Goal: Entertainment & Leisure: Consume media (video, audio)

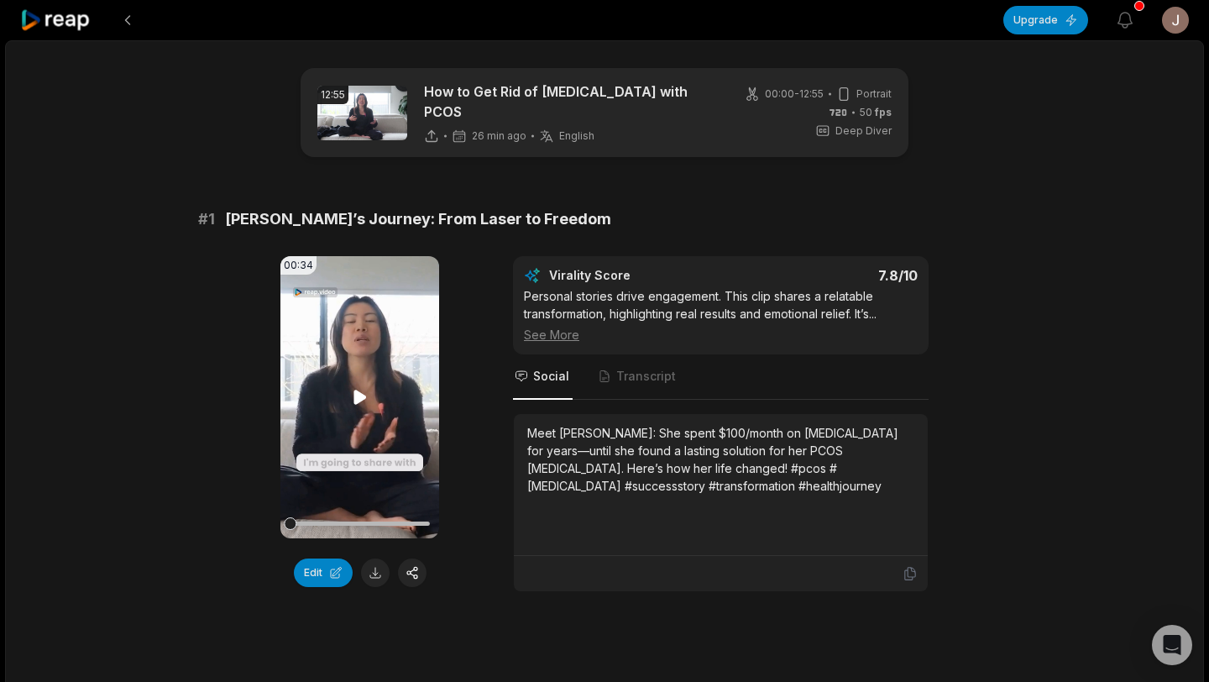
click at [359, 390] on icon at bounding box center [359, 397] width 13 height 14
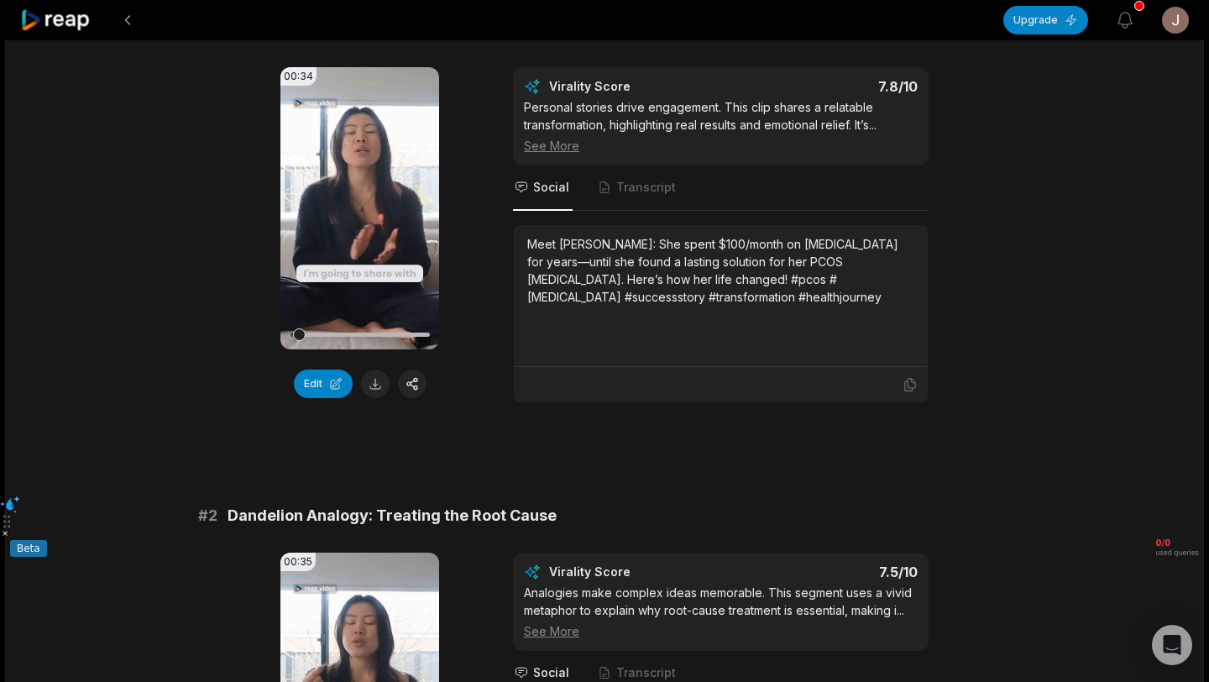
scroll to position [190, 0]
click at [358, 201] on icon at bounding box center [360, 206] width 7 height 11
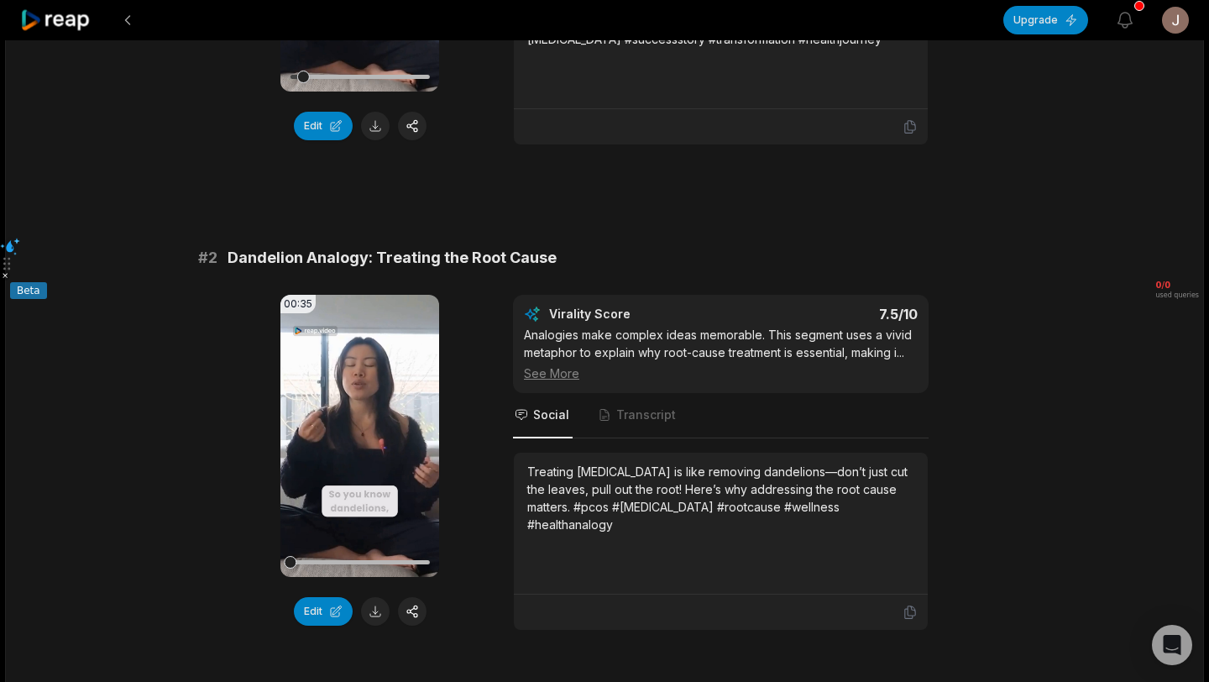
scroll to position [466, 0]
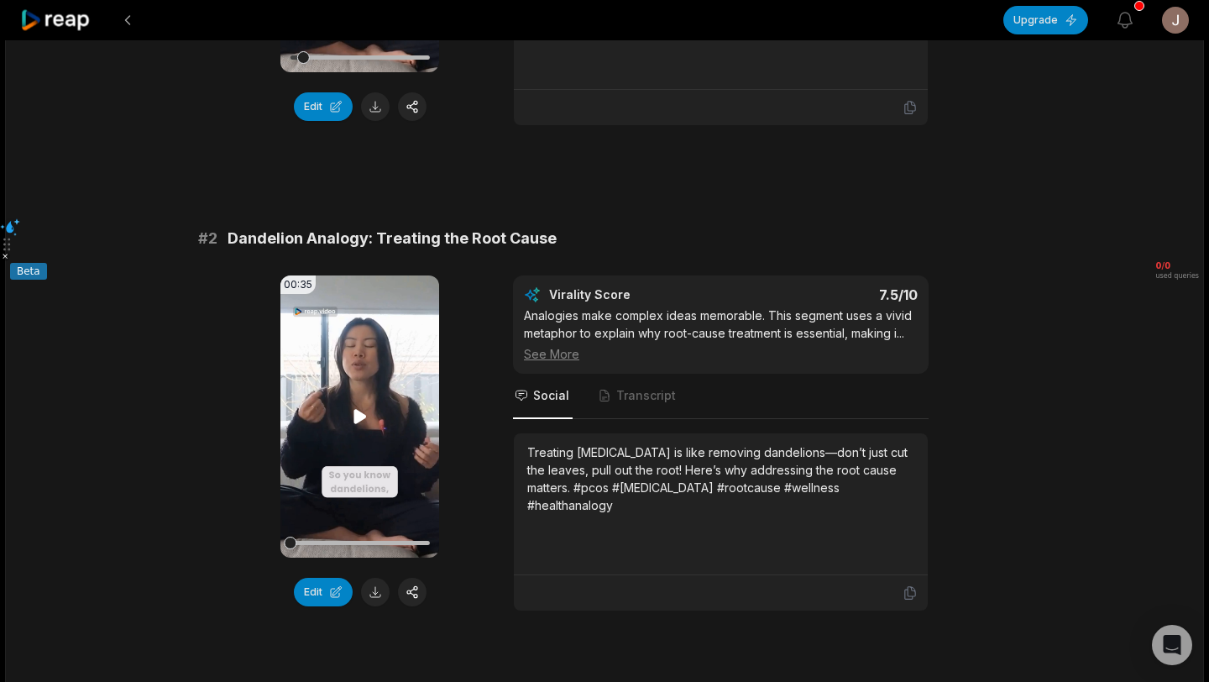
click at [365, 407] on icon at bounding box center [360, 416] width 20 height 20
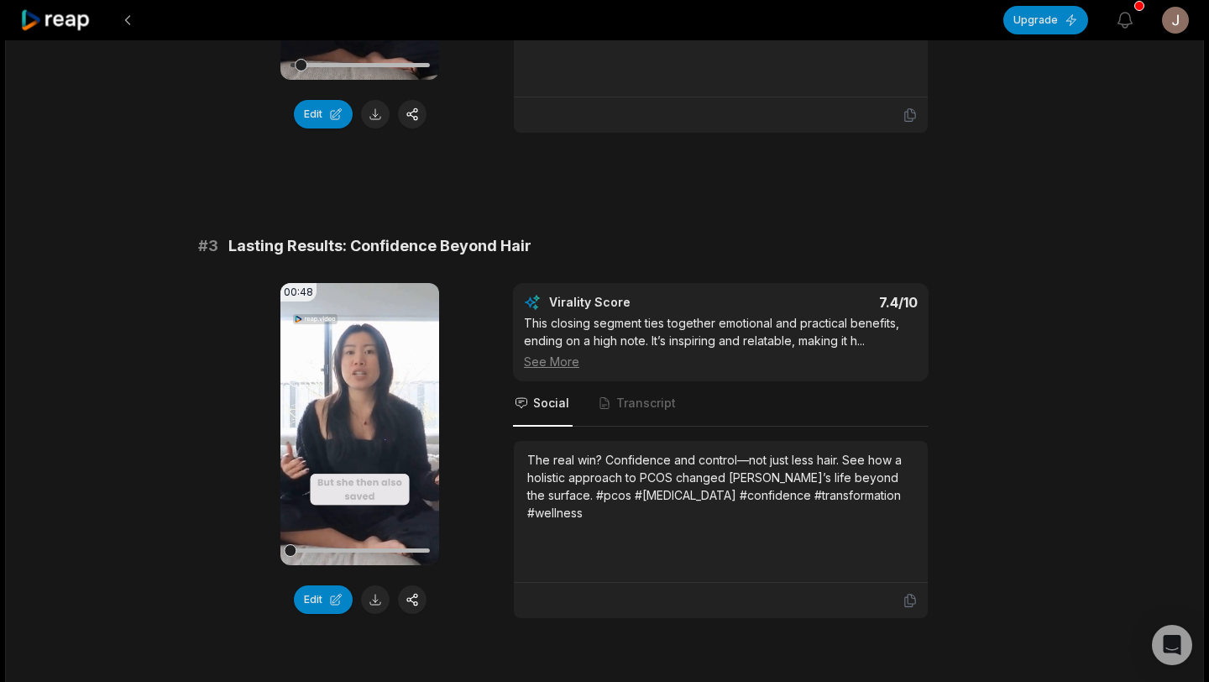
scroll to position [949, 0]
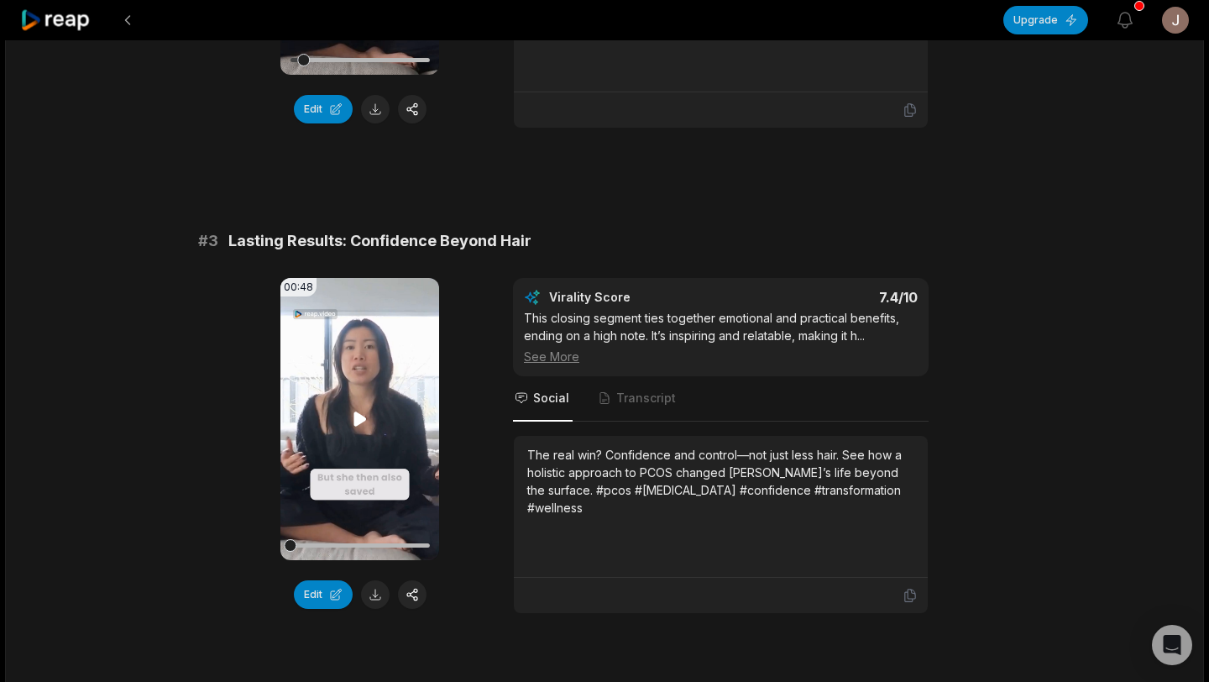
click at [361, 417] on icon at bounding box center [360, 419] width 20 height 20
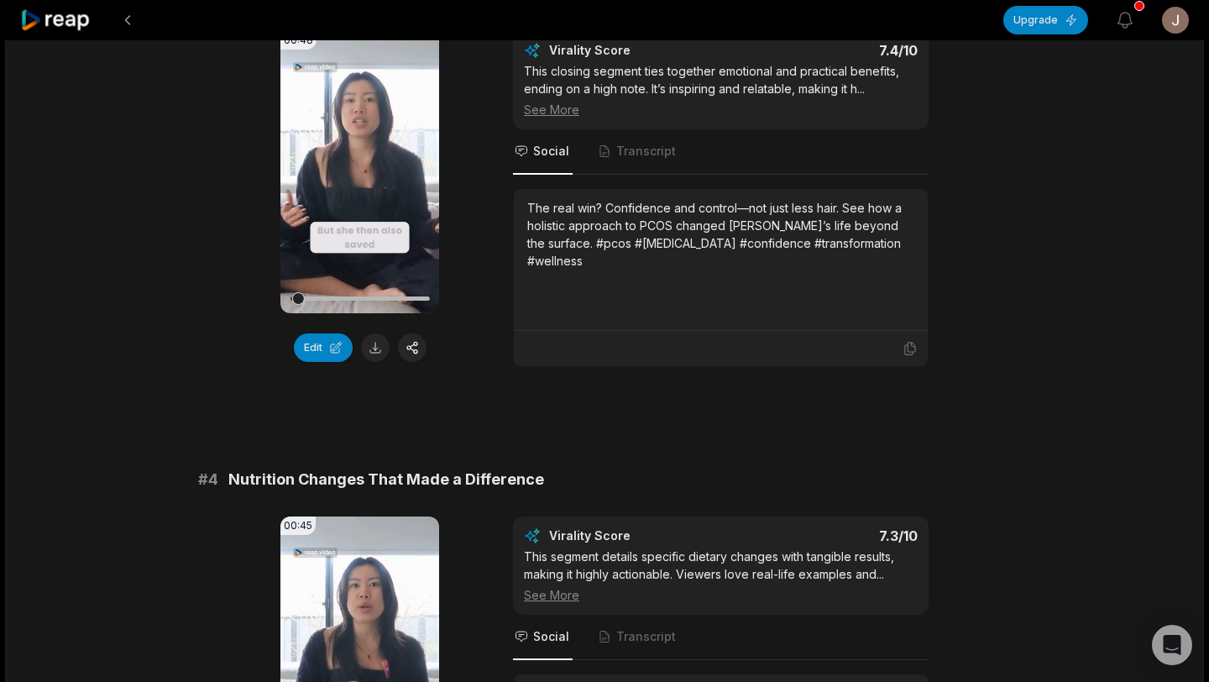
scroll to position [1200, 0]
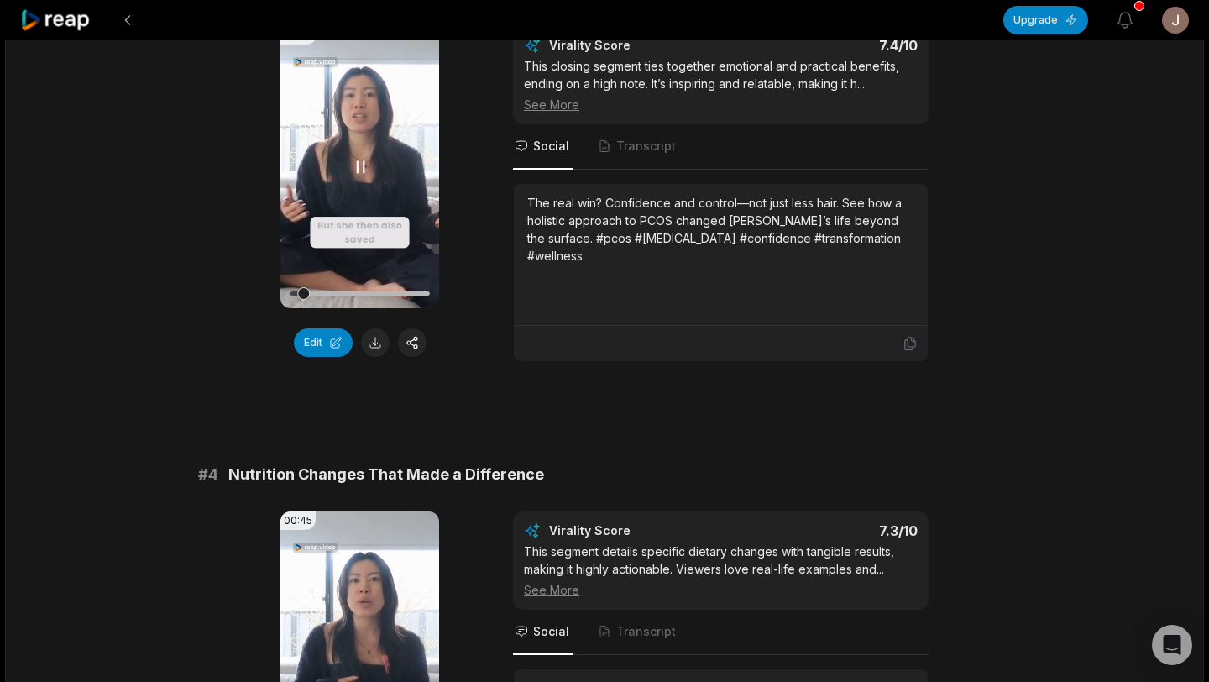
click at [359, 161] on icon at bounding box center [360, 167] width 20 height 20
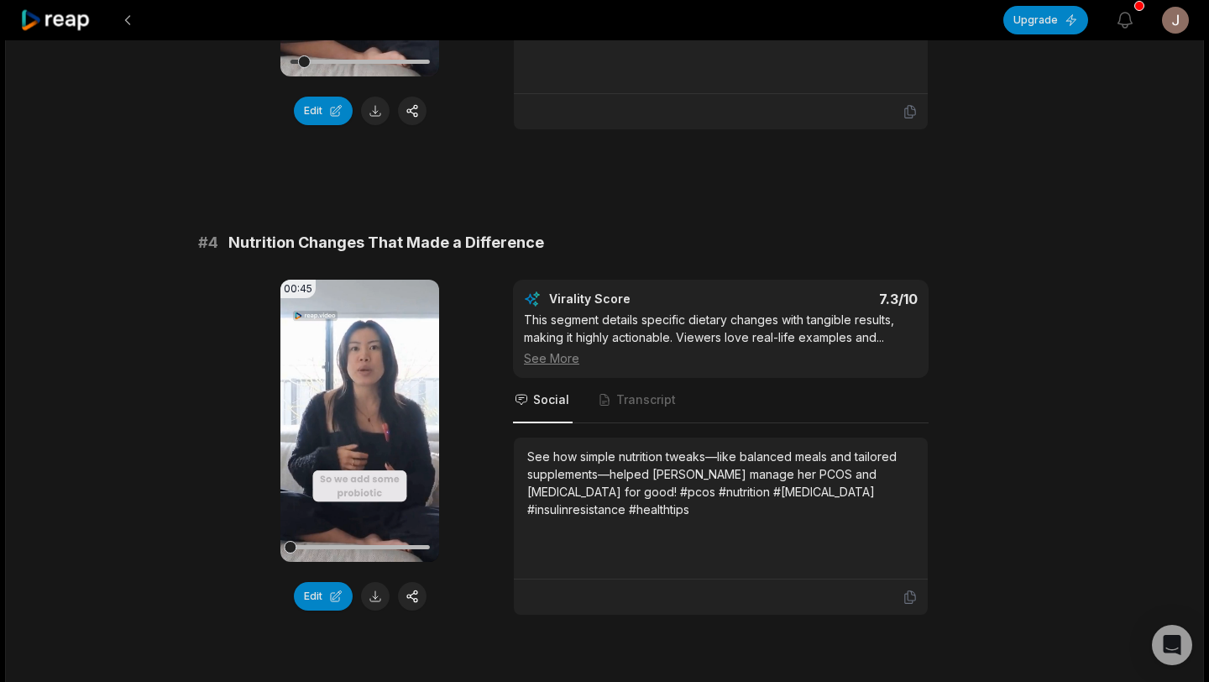
scroll to position [1468, 0]
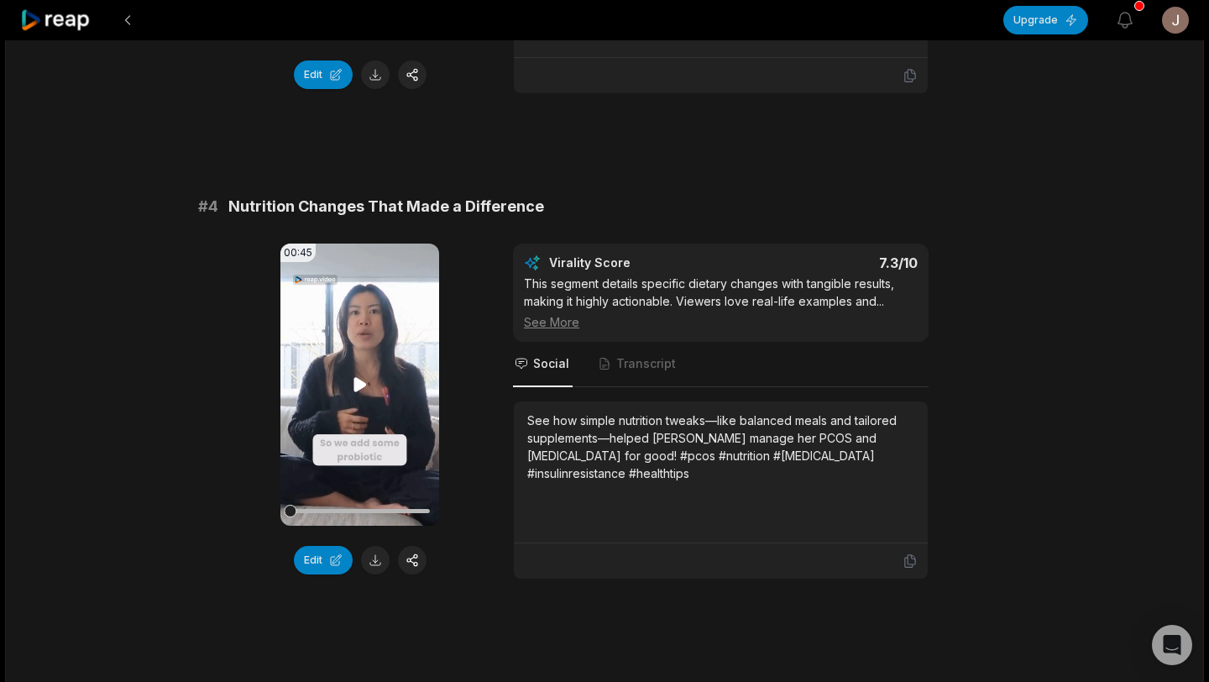
click at [350, 374] on icon at bounding box center [360, 384] width 20 height 20
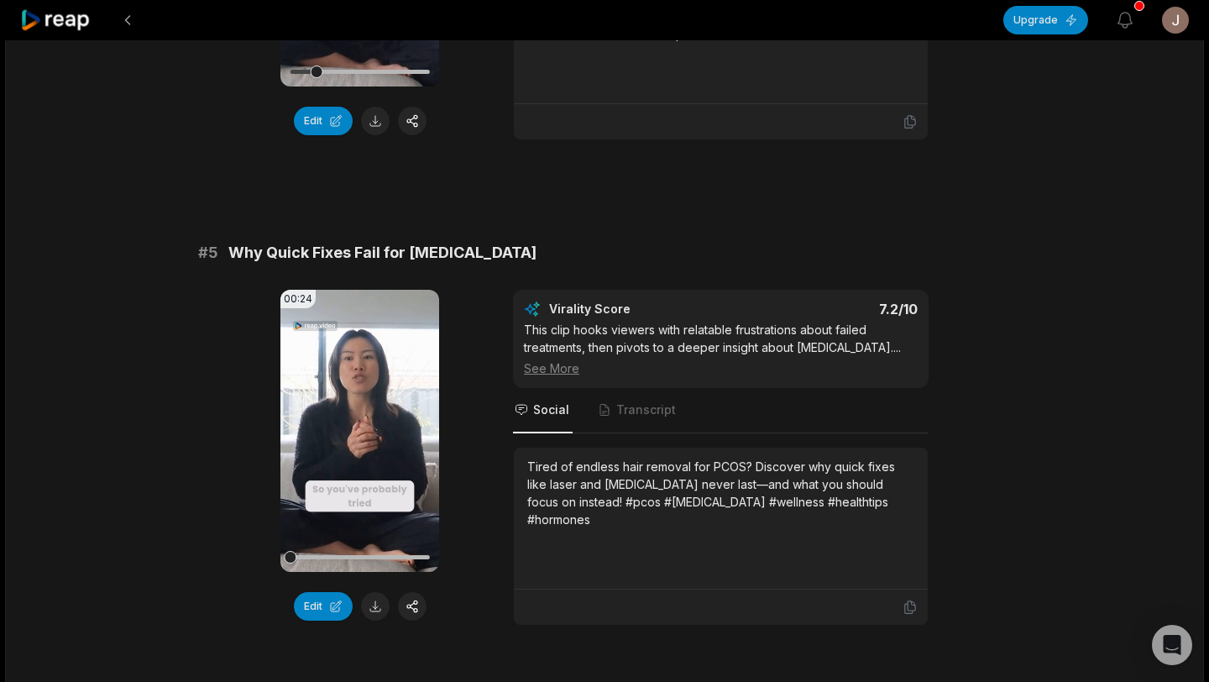
scroll to position [1908, 0]
click at [369, 410] on video "Your browser does not support mp4 format." at bounding box center [359, 430] width 159 height 282
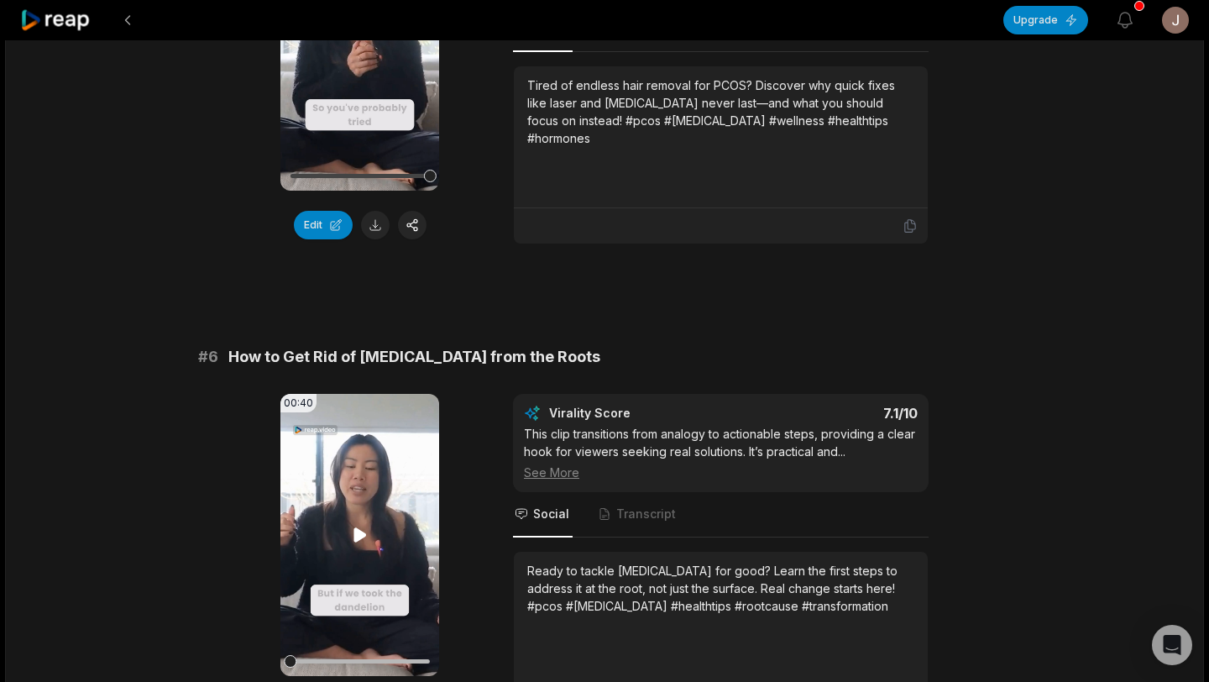
scroll to position [2293, 0]
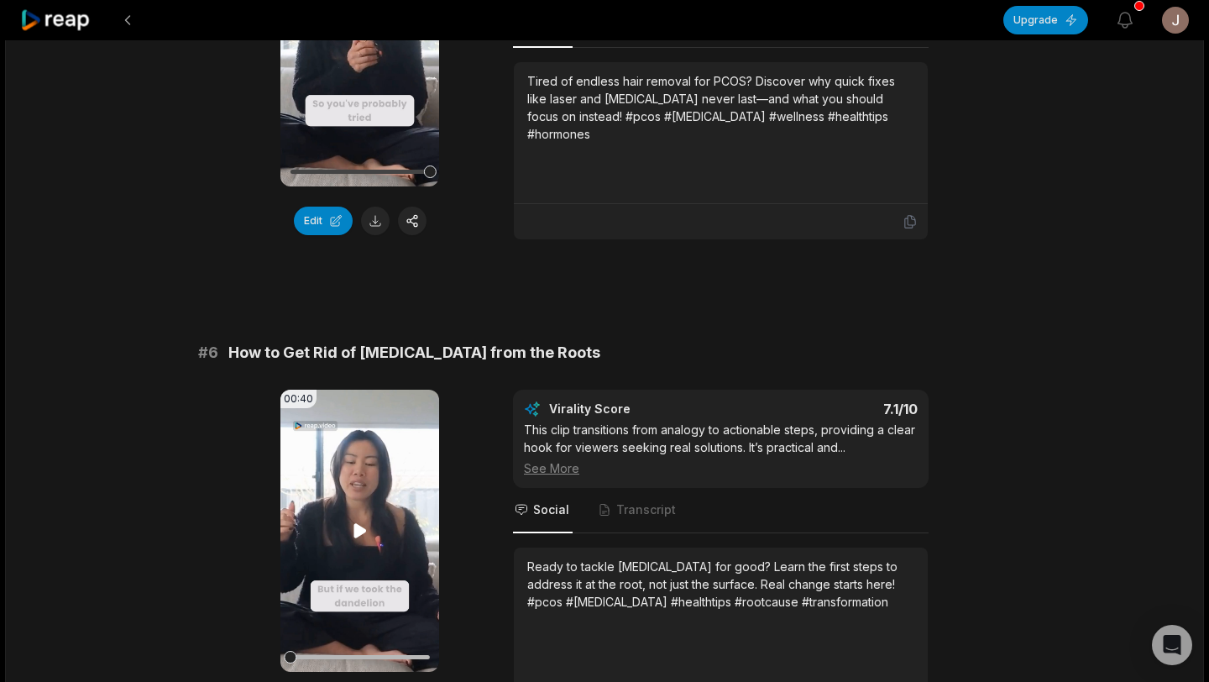
click at [355, 541] on icon at bounding box center [360, 530] width 20 height 20
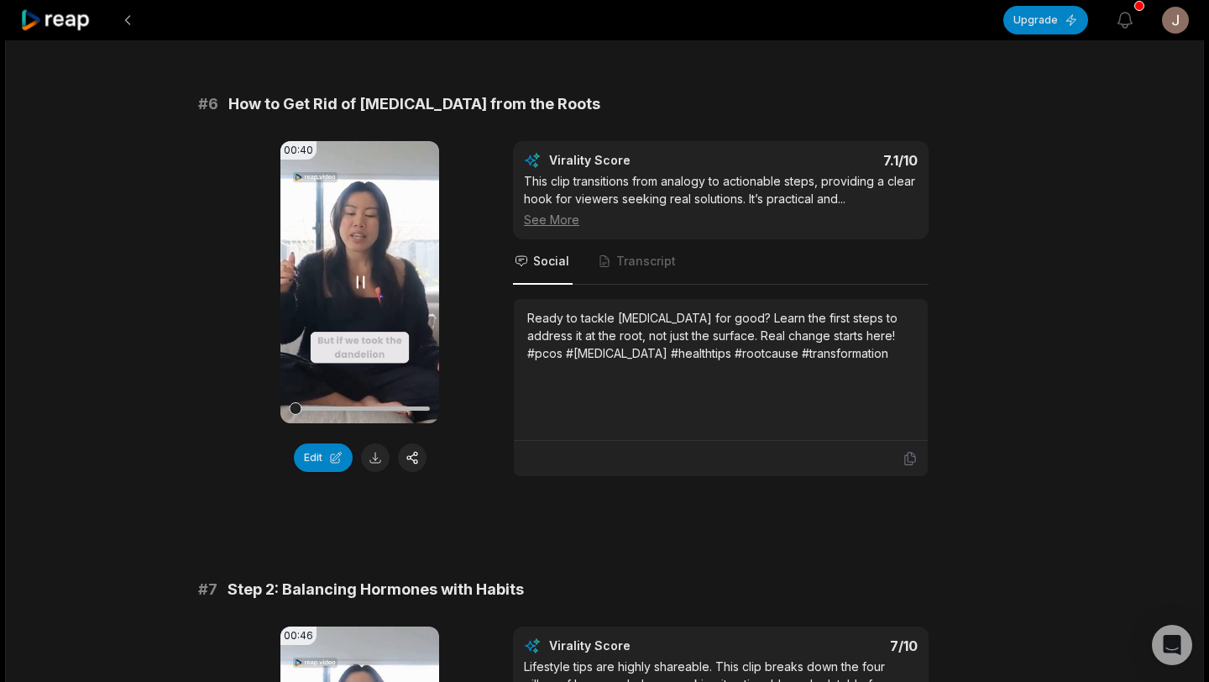
scroll to position [2545, 0]
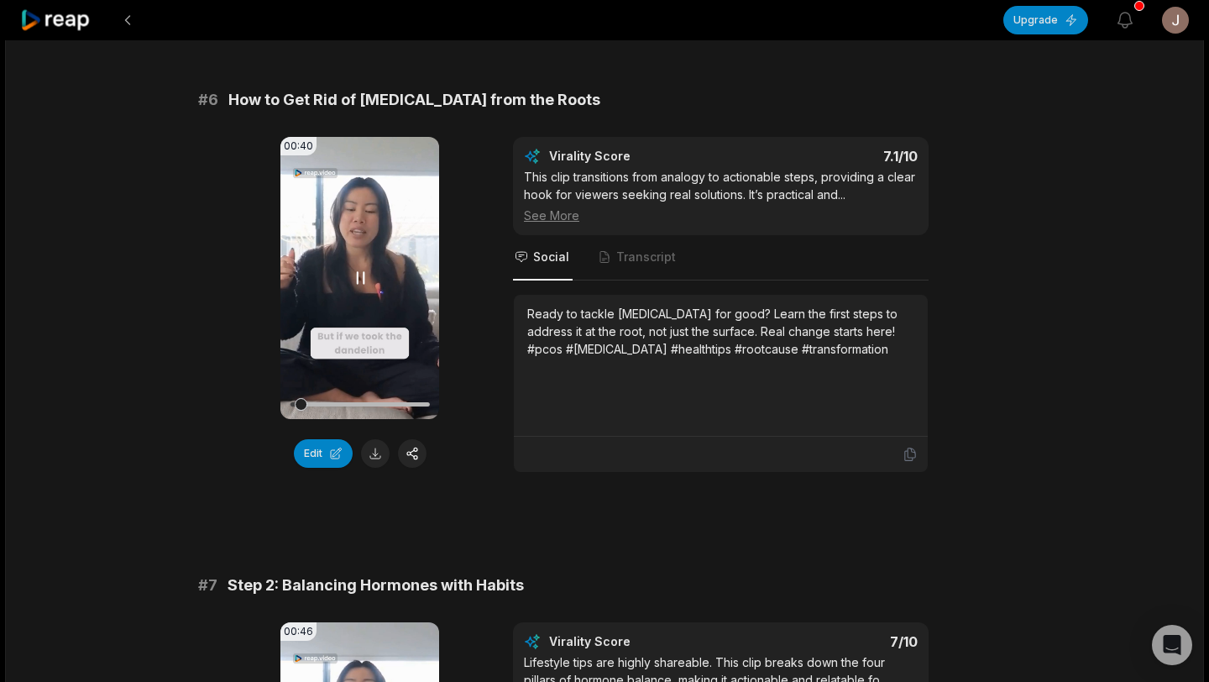
click at [365, 288] on icon at bounding box center [360, 278] width 20 height 20
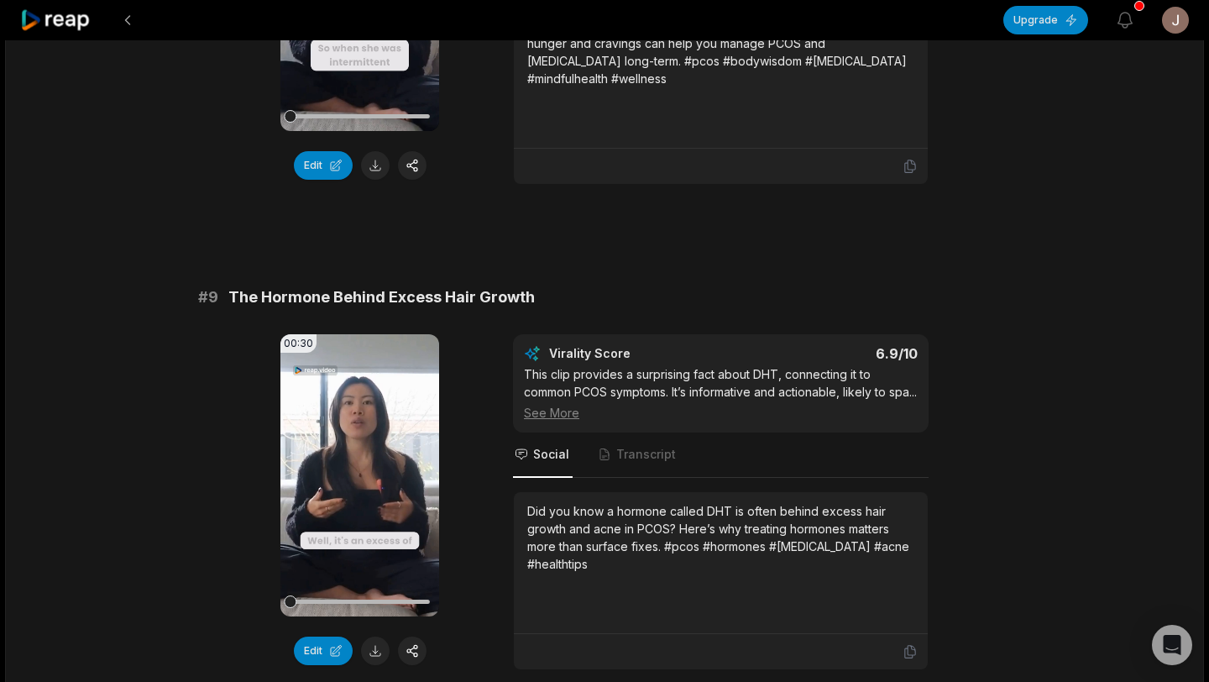
scroll to position [3805, 0]
click at [363, 484] on icon at bounding box center [360, 474] width 20 height 20
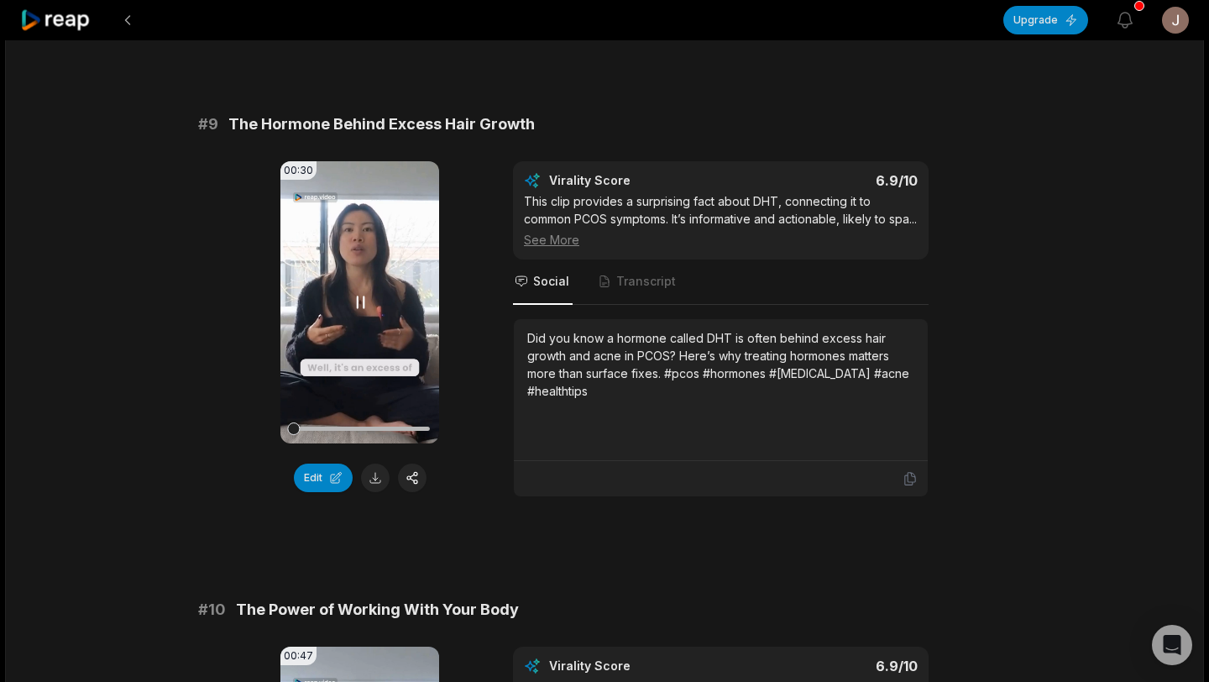
scroll to position [3982, 0]
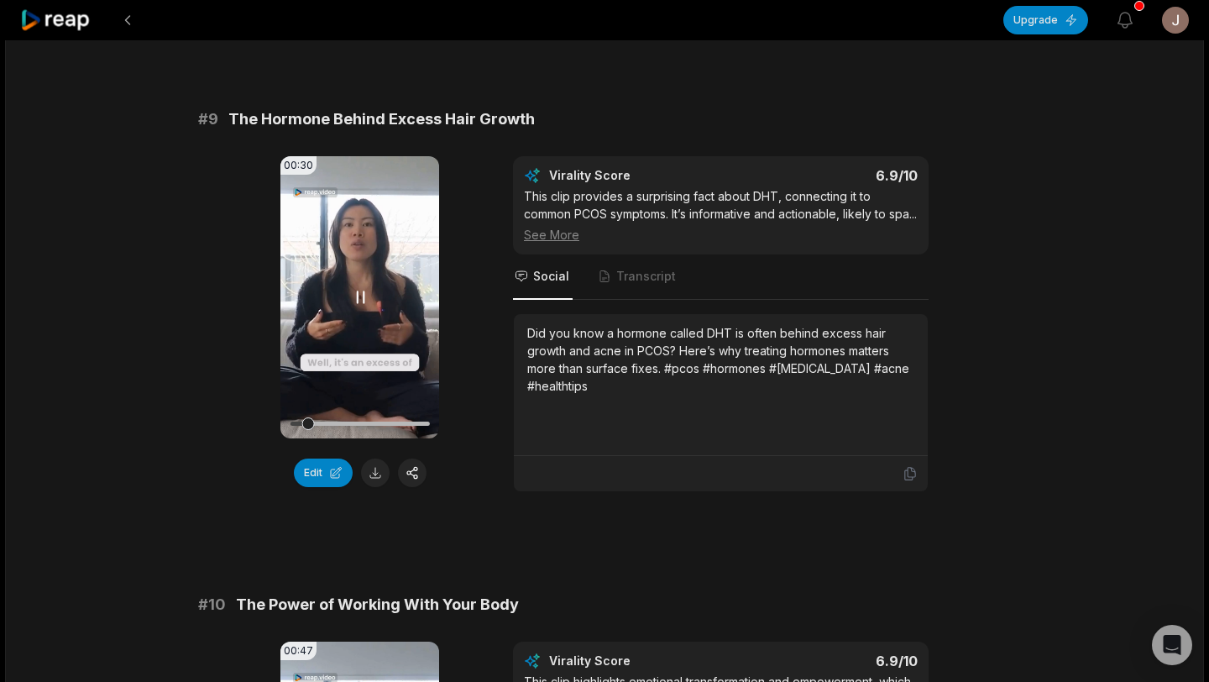
click at [369, 307] on icon at bounding box center [360, 297] width 20 height 20
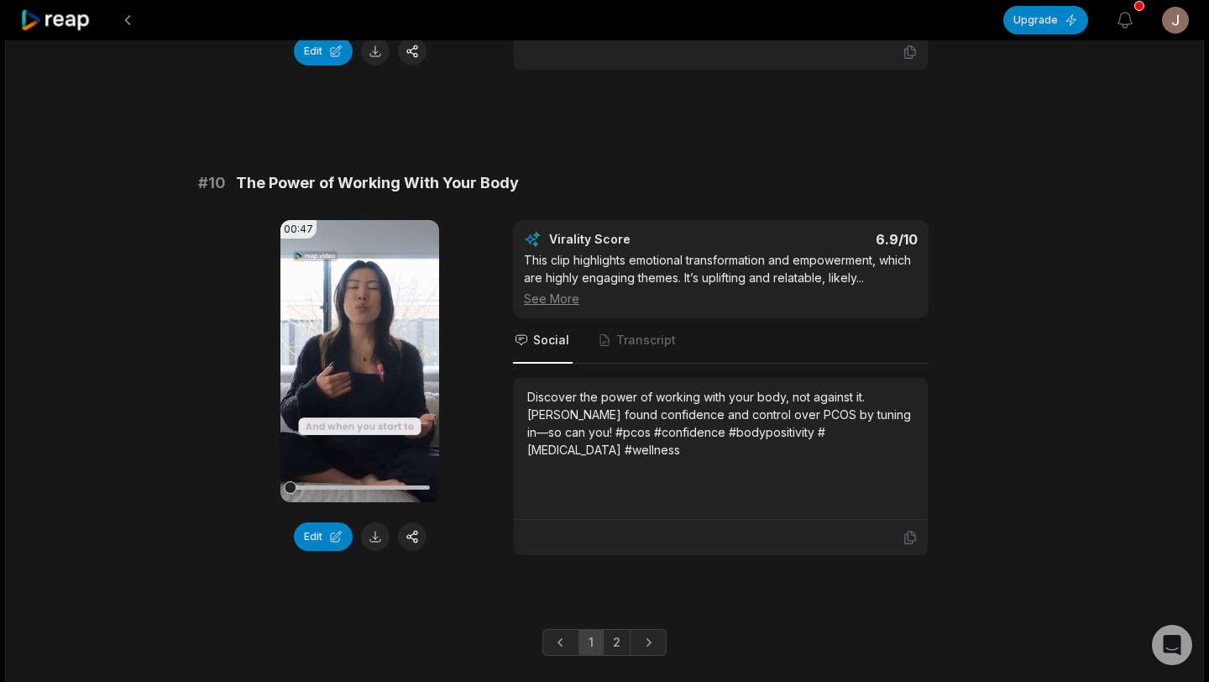
scroll to position [4422, 0]
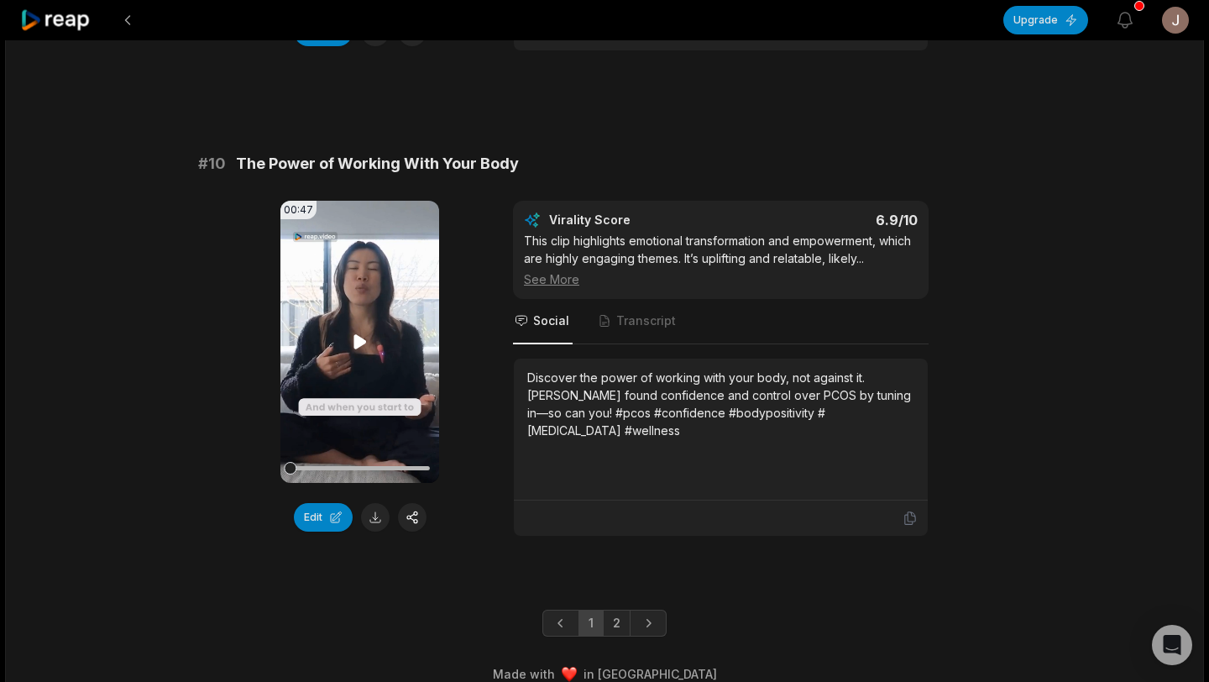
click at [370, 384] on video "Your browser does not support mp4 format." at bounding box center [359, 342] width 159 height 282
click at [363, 347] on icon at bounding box center [360, 341] width 7 height 11
